Goal: Transaction & Acquisition: Subscribe to service/newsletter

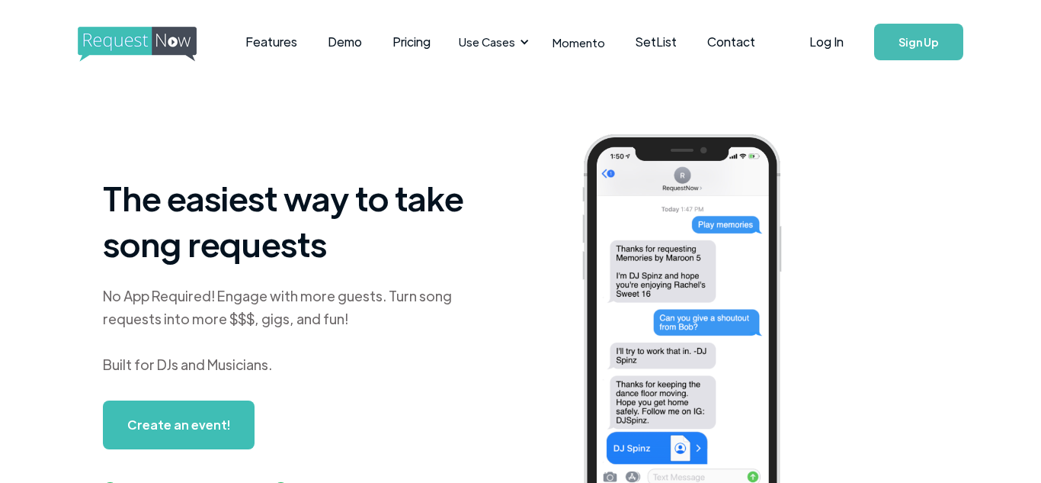
click at [474, 294] on div "No App Required! Engage with more guests. Turn song requests into more $$$, gig…" at bounding box center [293, 329] width 381 height 91
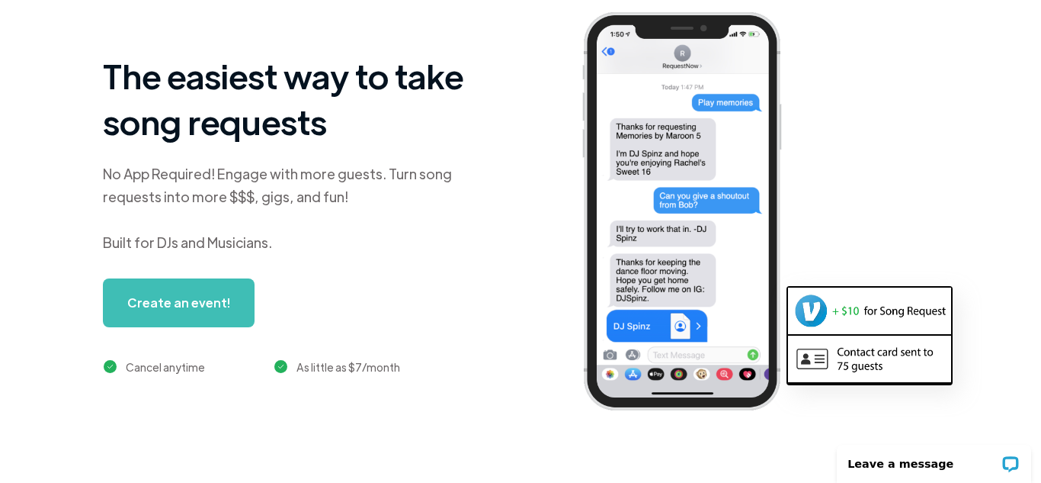
click at [213, 293] on link "Create an event!" at bounding box center [179, 302] width 152 height 49
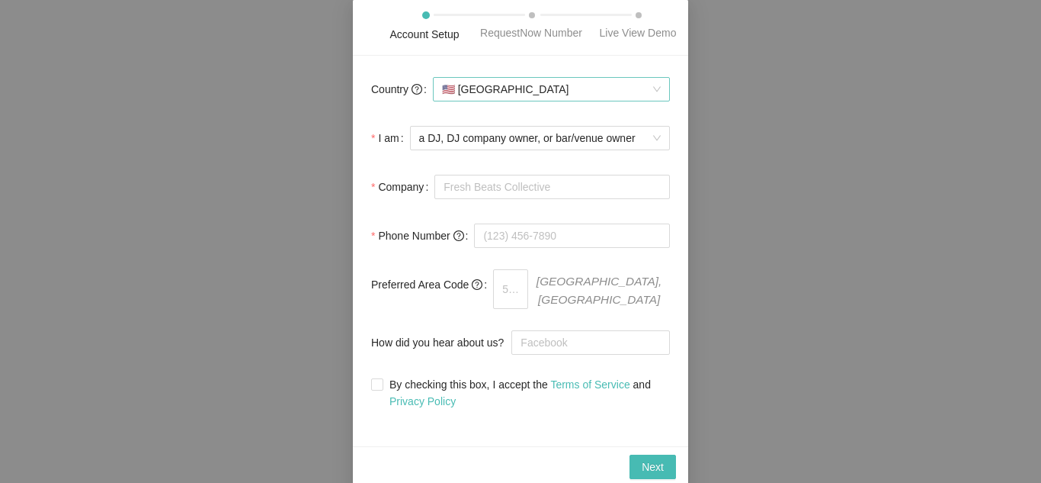
click at [499, 101] on span "🇺🇸 [GEOGRAPHIC_DATA]" at bounding box center [551, 89] width 219 height 23
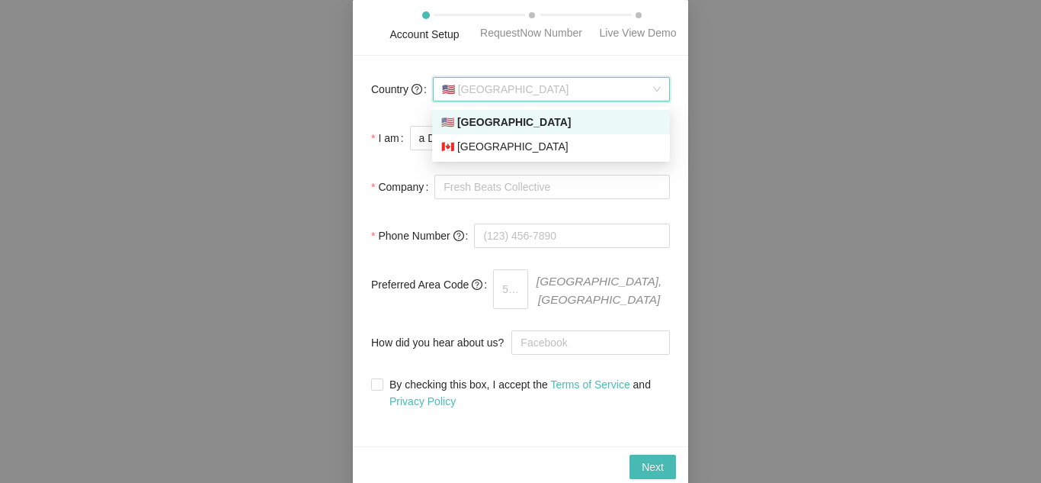
click at [510, 127] on div "🇺🇸 [GEOGRAPHIC_DATA]" at bounding box center [551, 122] width 220 height 17
